Goal: Navigation & Orientation: Find specific page/section

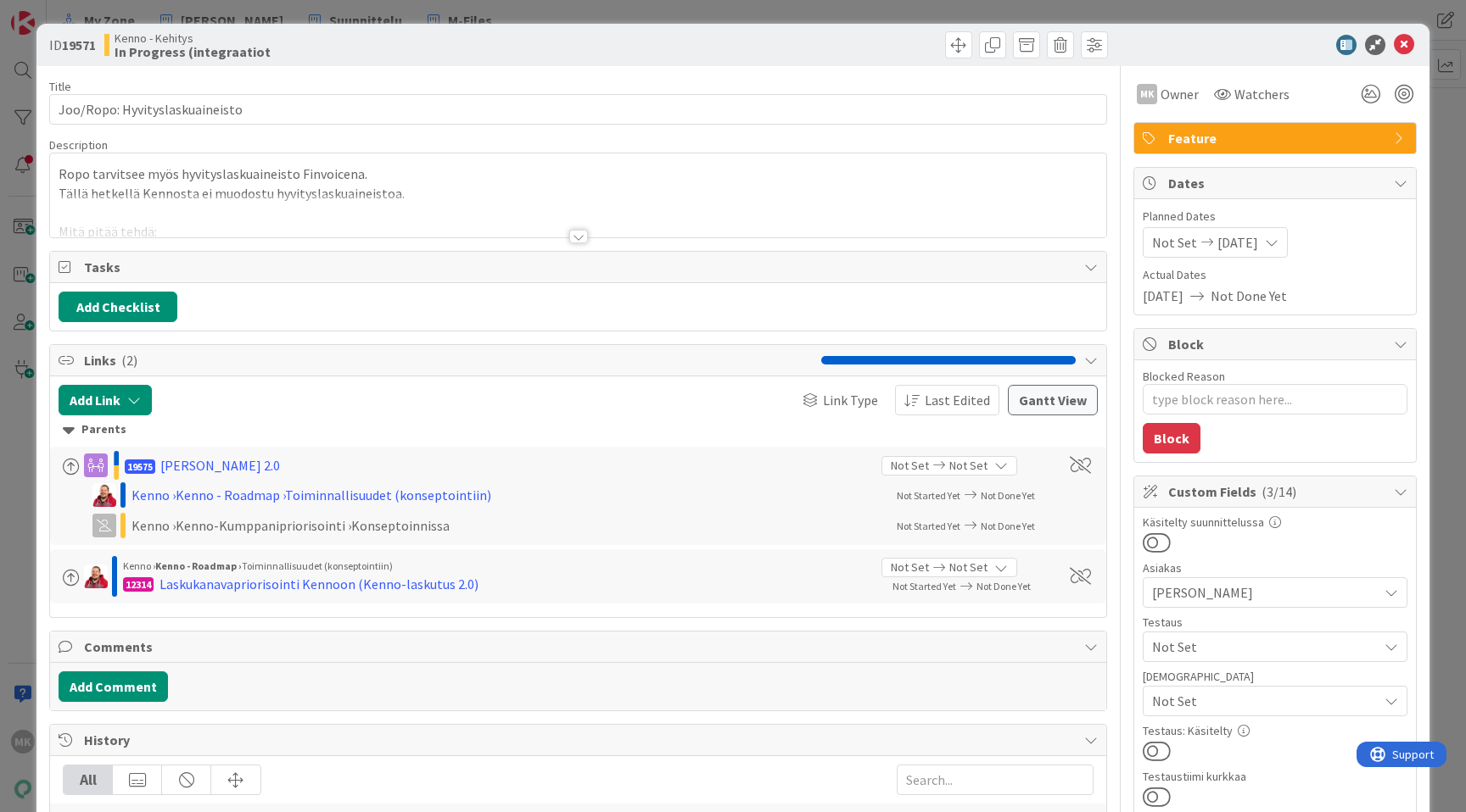
click at [538, 225] on div at bounding box center [577, 216] width 1056 height 43
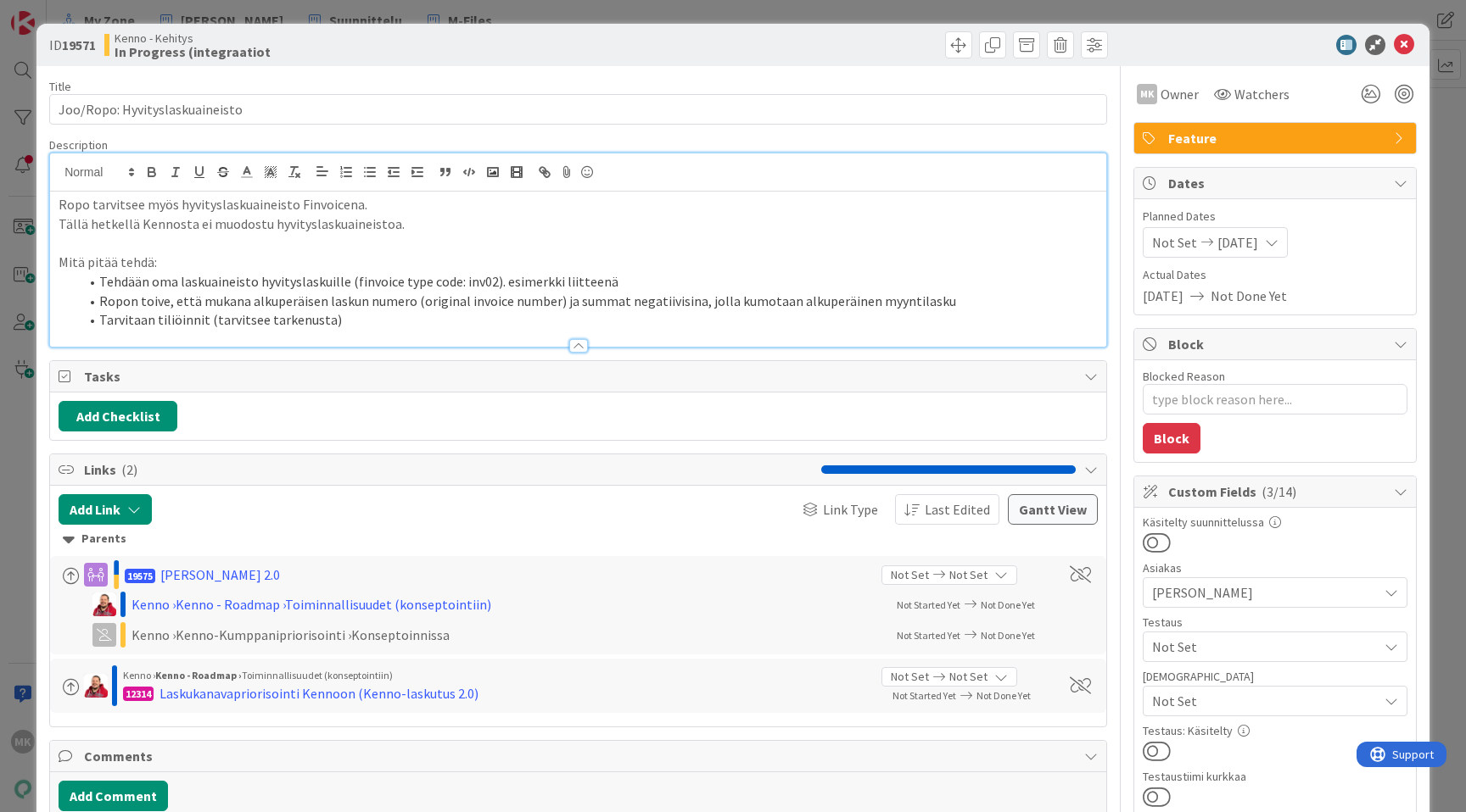
type textarea "x"
